Goal: Check status

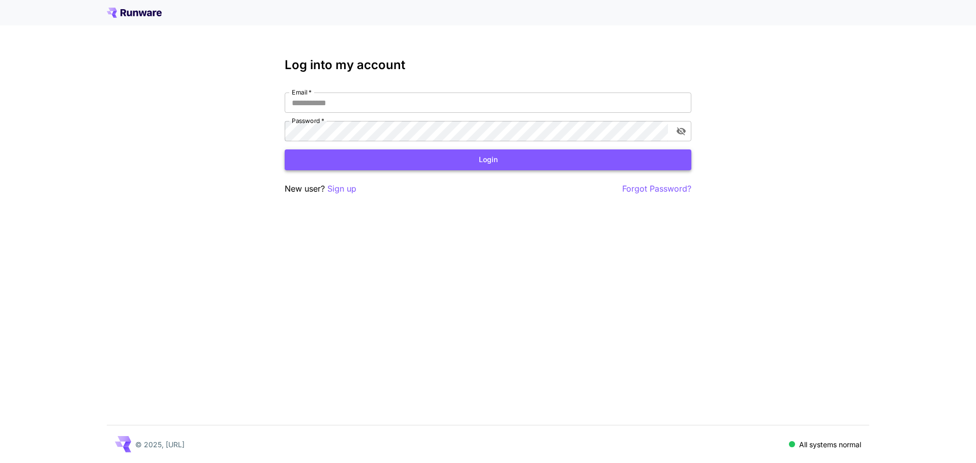
type input "**********"
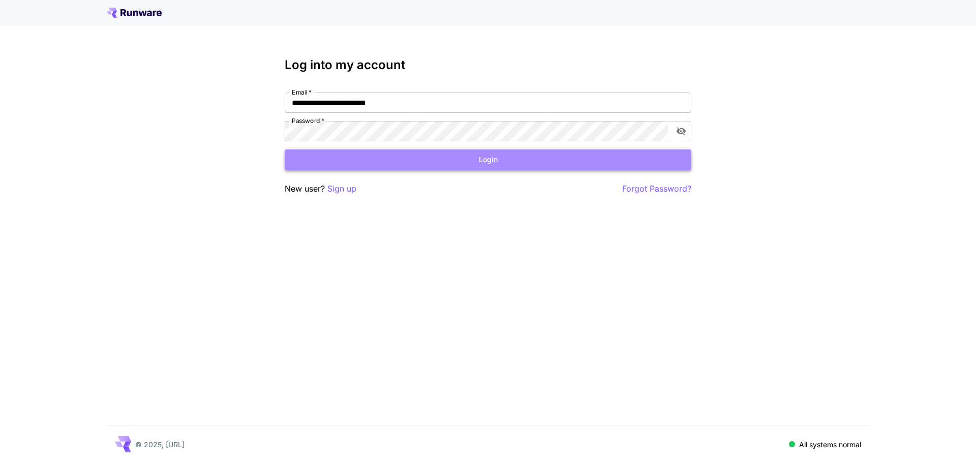
click at [491, 156] on button "Login" at bounding box center [488, 159] width 407 height 21
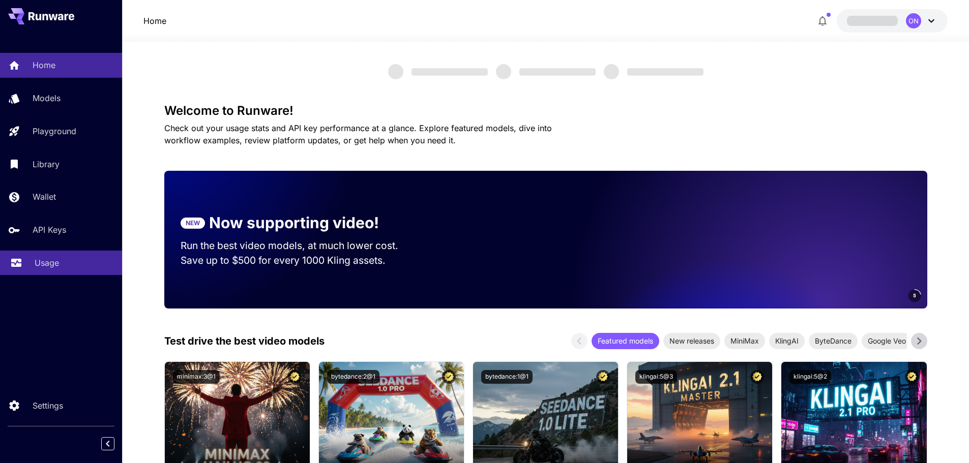
drag, startPoint x: 59, startPoint y: 268, endPoint x: 53, endPoint y: 322, distance: 53.7
click at [59, 268] on div "Usage" at bounding box center [73, 263] width 81 height 12
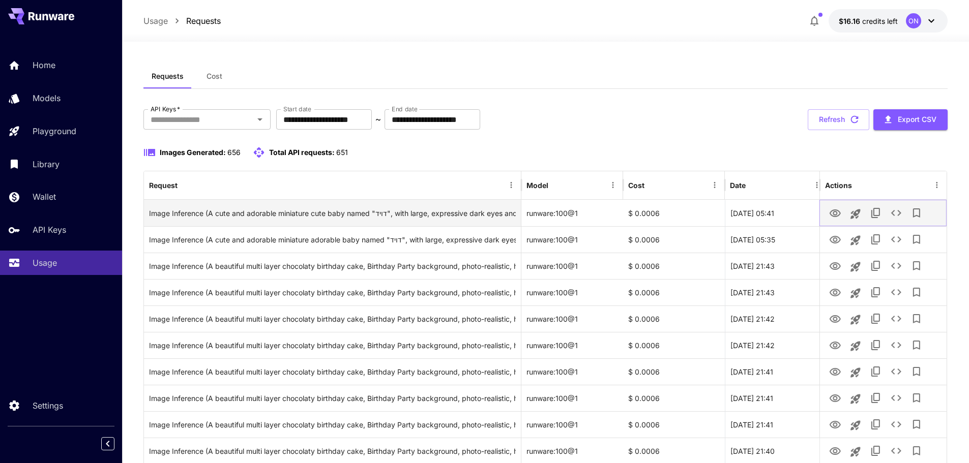
click at [833, 210] on icon "View Image" at bounding box center [834, 213] width 11 height 8
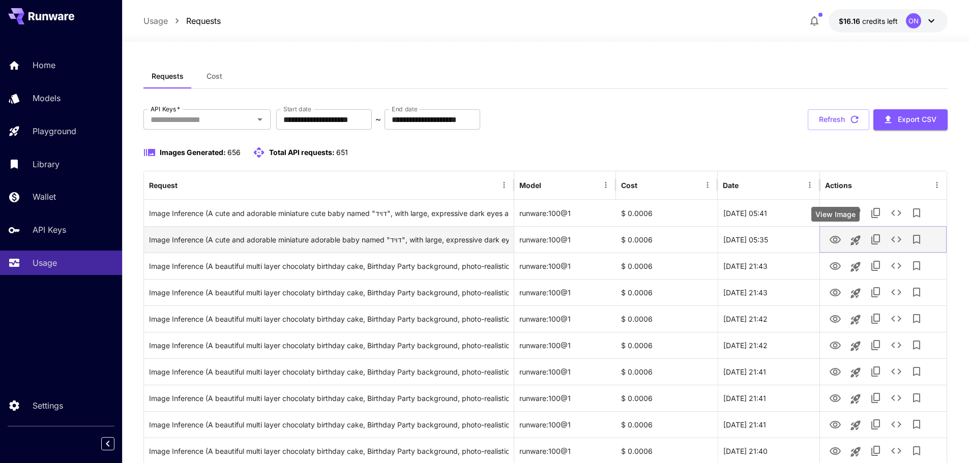
click at [835, 235] on icon "View Image" at bounding box center [835, 240] width 12 height 12
click at [832, 239] on icon "View Image" at bounding box center [835, 240] width 12 height 12
